Goal: Transaction & Acquisition: Purchase product/service

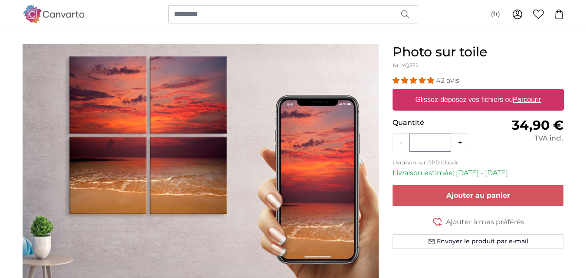
scroll to position [43, 0]
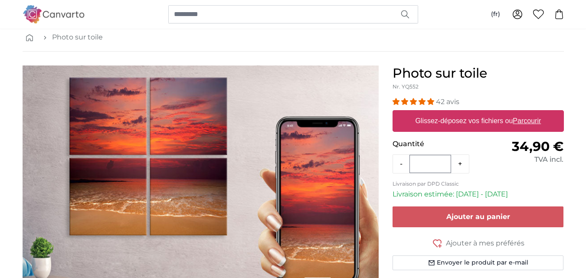
click at [479, 121] on label "Glissez-déposez vos fichiers ou Parcourir" at bounding box center [477, 120] width 133 height 17
click at [479, 113] on input "Glissez-déposez vos fichiers ou Parcourir" at bounding box center [477, 111] width 171 height 3
click at [414, 101] on span "4.98 stars" at bounding box center [414, 101] width 9 height 7
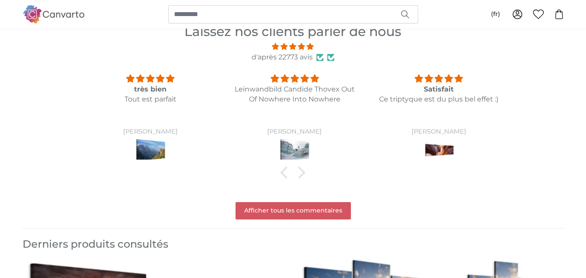
scroll to position [935, 0]
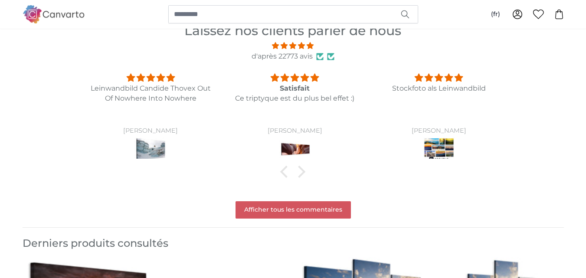
click at [294, 145] on img at bounding box center [295, 149] width 32 height 24
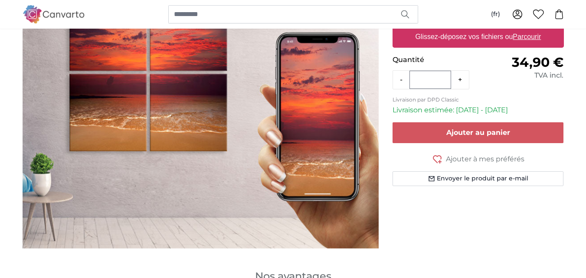
scroll to position [130, 0]
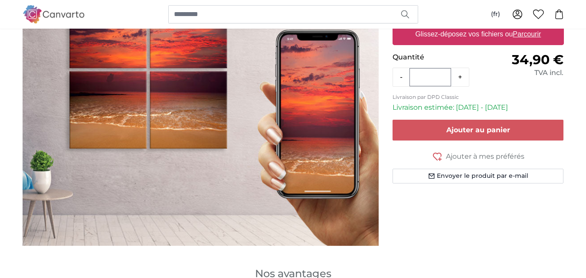
click at [188, 93] on img "1 of 1" at bounding box center [201, 112] width 356 height 267
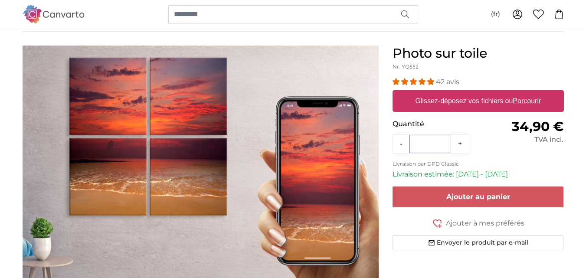
scroll to position [43, 0]
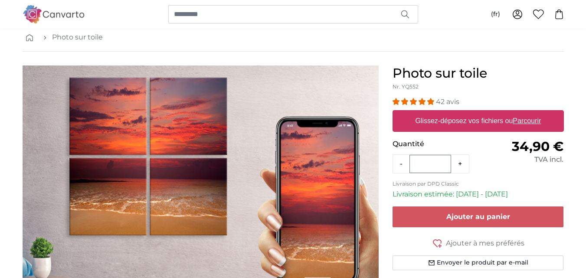
click at [521, 120] on u "Parcourir" at bounding box center [527, 120] width 28 height 7
click at [521, 113] on input "Glissez-déposez vos fichiers ou Parcourir" at bounding box center [477, 111] width 171 height 3
type input "**********"
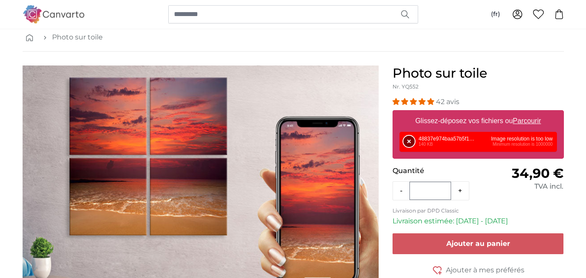
click at [408, 141] on button "Supprimer" at bounding box center [408, 141] width 11 height 11
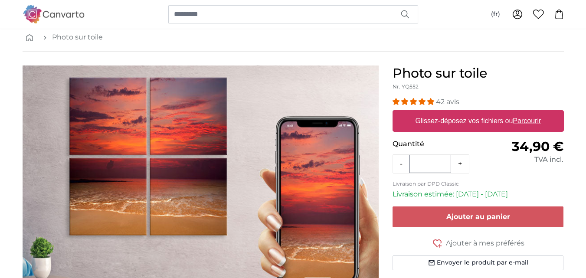
click at [515, 121] on u "Parcourir" at bounding box center [527, 120] width 28 height 7
click at [515, 113] on input "Glissez-déposez vos fichiers ou Parcourir" at bounding box center [477, 111] width 171 height 3
type input "**********"
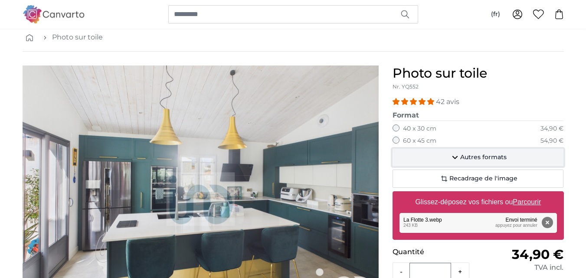
click at [467, 158] on span "Autres formats" at bounding box center [483, 157] width 46 height 9
